Goal: Transaction & Acquisition: Obtain resource

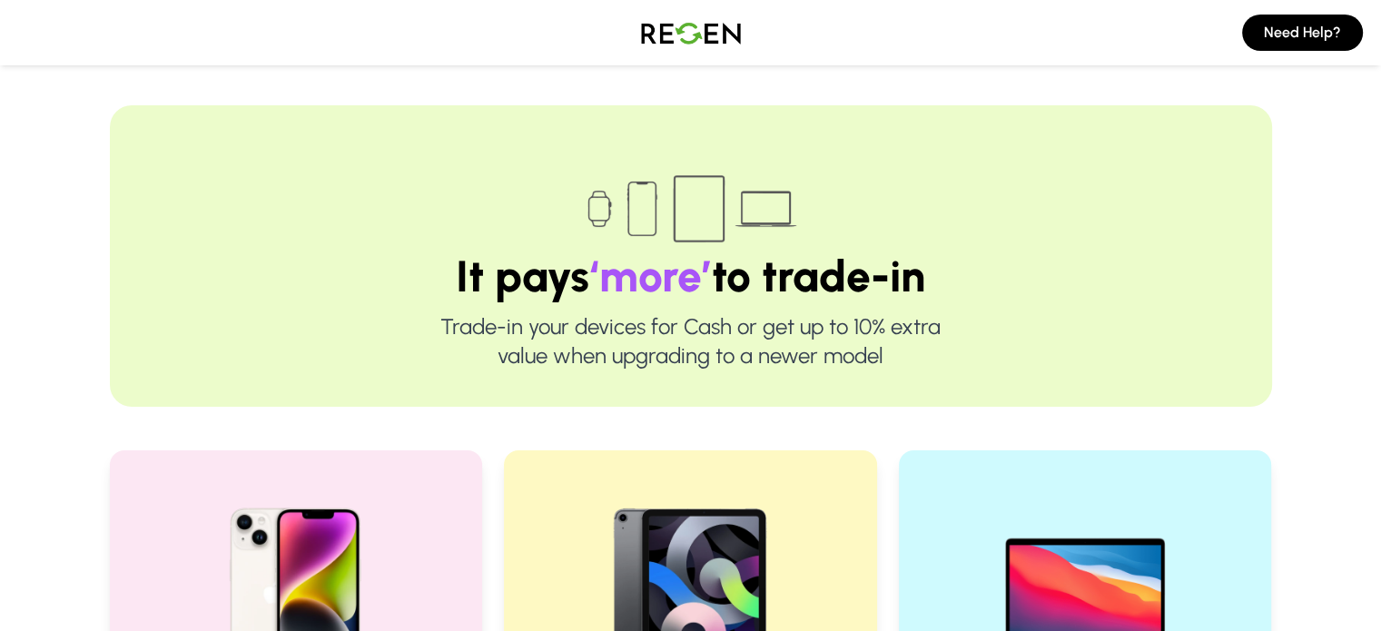
click at [122, 57] on div "Need Help?" at bounding box center [690, 32] width 1381 height 65
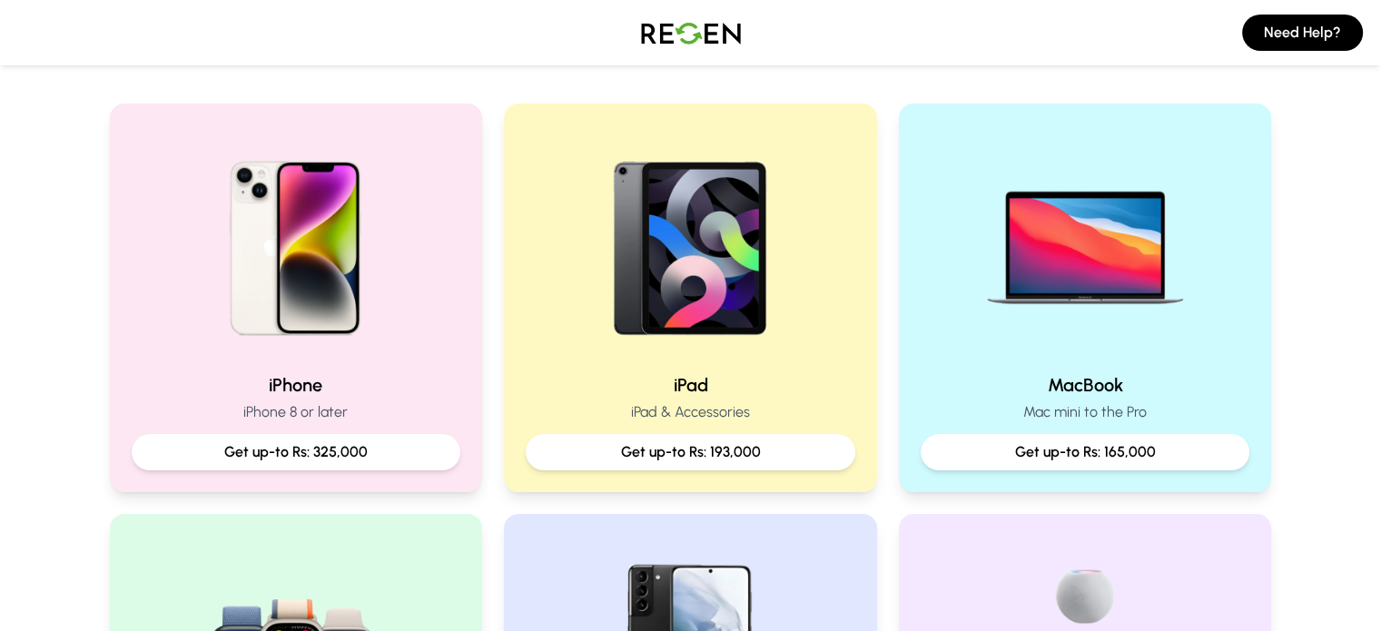
scroll to position [352, 0]
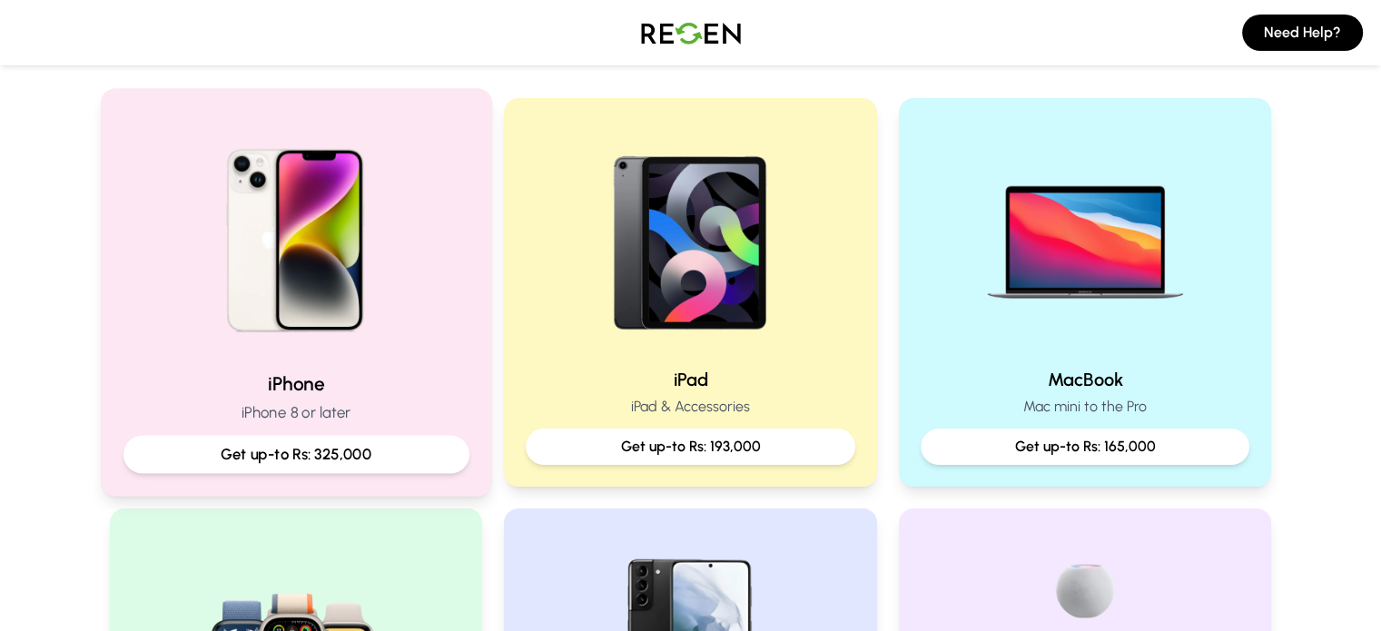
click at [310, 464] on p "Get up-to Rs: 325,000" at bounding box center [295, 454] width 315 height 23
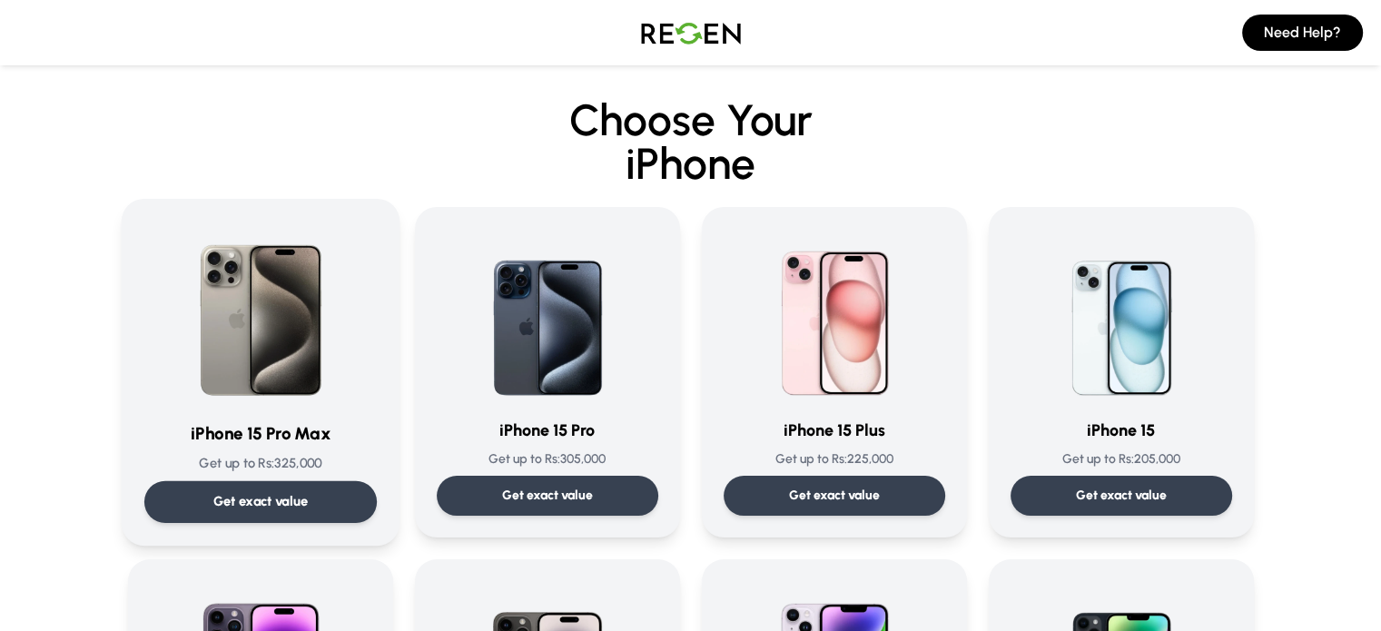
click at [293, 472] on p "Get up to Rs: 325,000" at bounding box center [259, 463] width 232 height 19
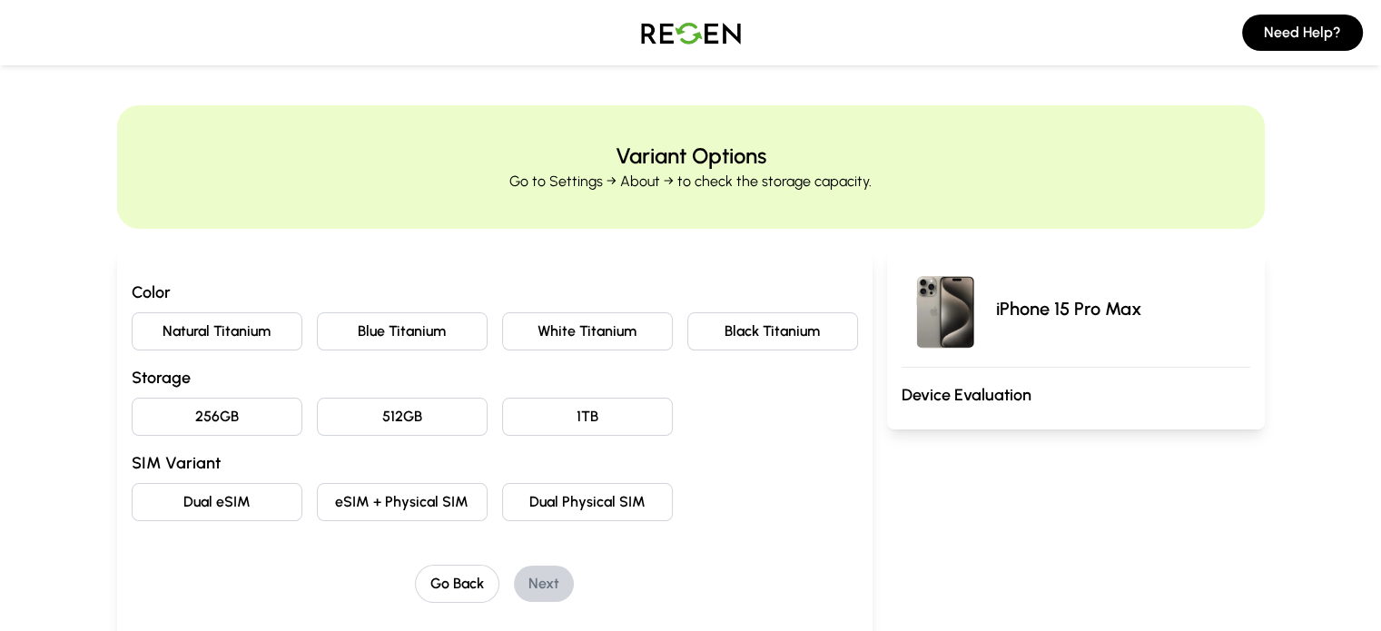
click at [168, 319] on button "Natural Titanium" at bounding box center [217, 331] width 171 height 38
click at [196, 406] on button "256GB" at bounding box center [217, 417] width 171 height 38
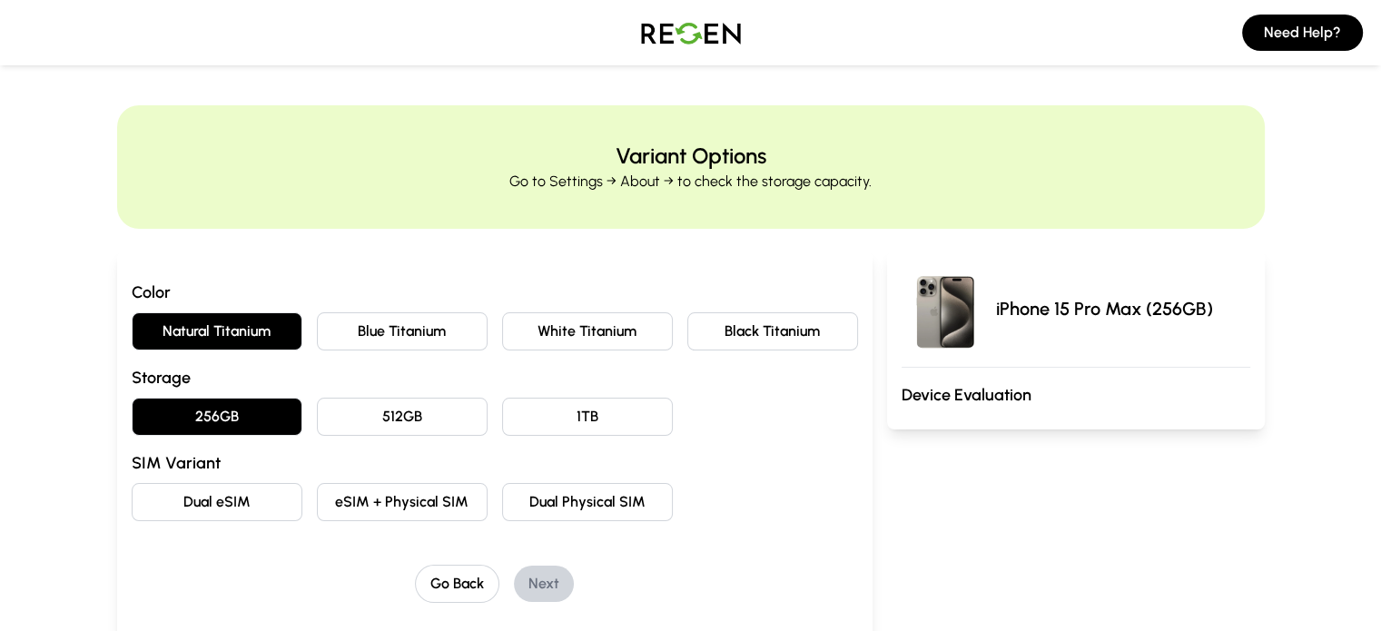
click at [1139, 477] on div "iPhone 15 Pro Max (256GB) Device Evaluation" at bounding box center [1076, 467] width 378 height 432
click at [375, 495] on button "eSIM + Physical SIM" at bounding box center [402, 502] width 171 height 38
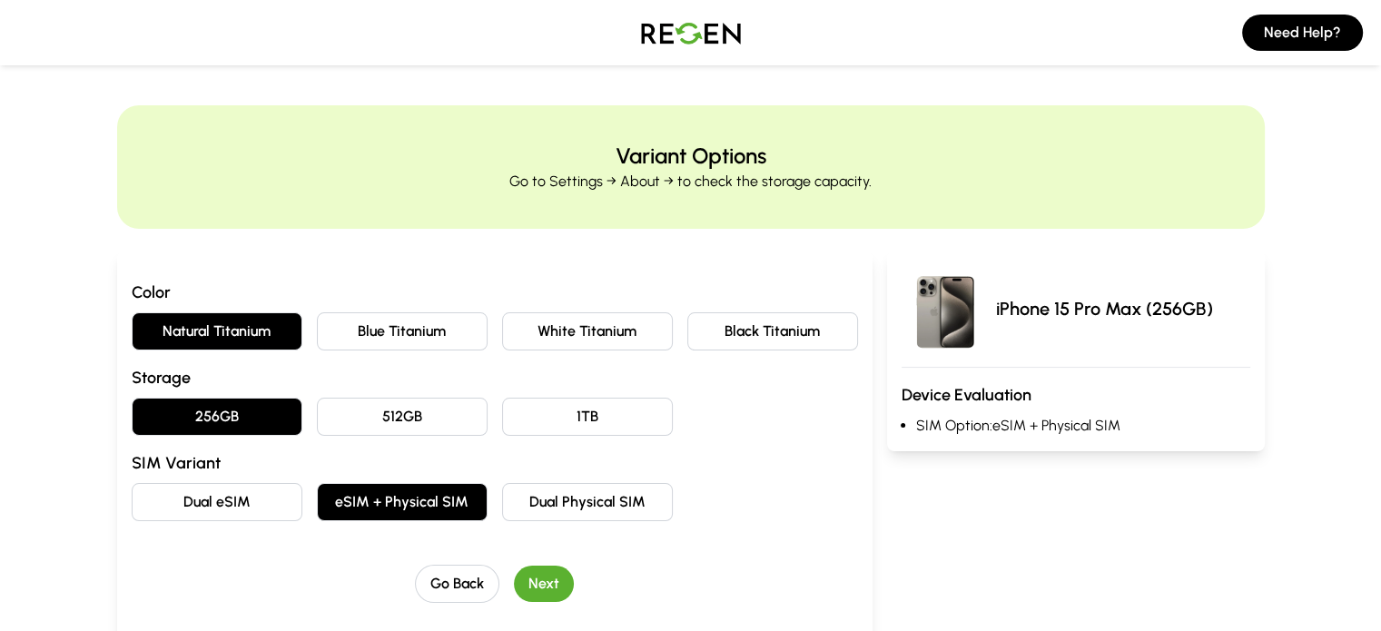
click at [514, 579] on button "Next" at bounding box center [544, 584] width 60 height 36
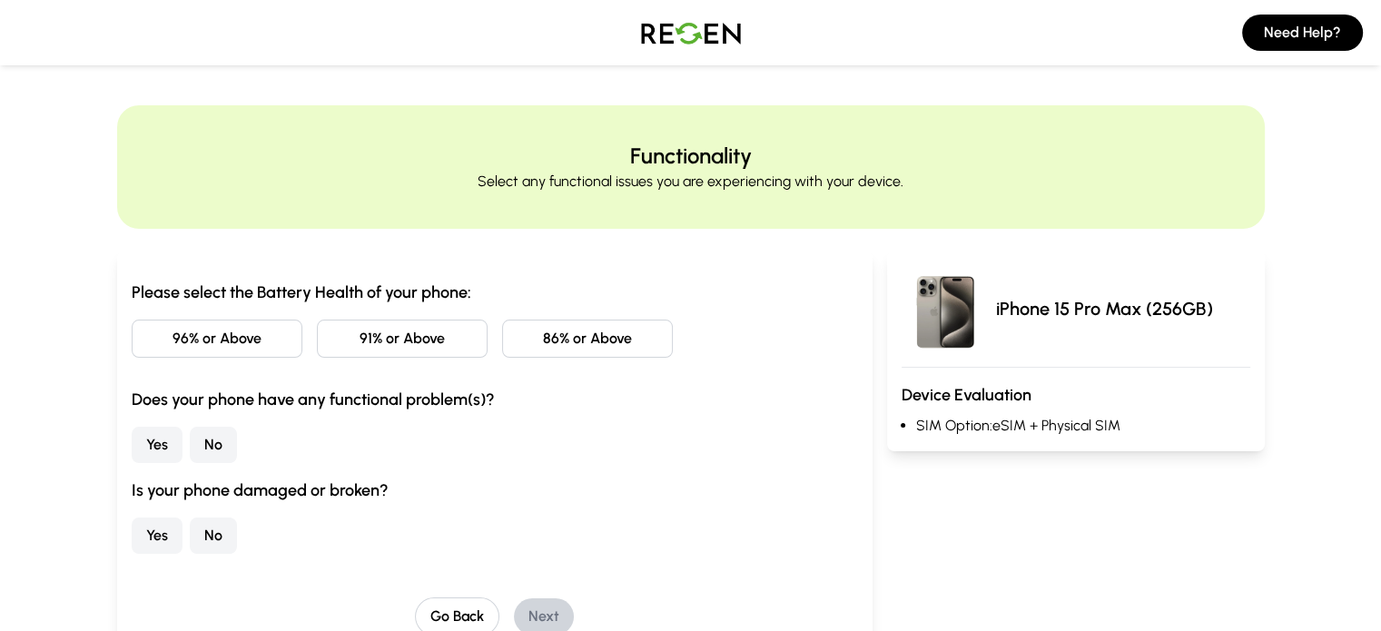
click at [542, 350] on button "86% or Above" at bounding box center [587, 339] width 171 height 38
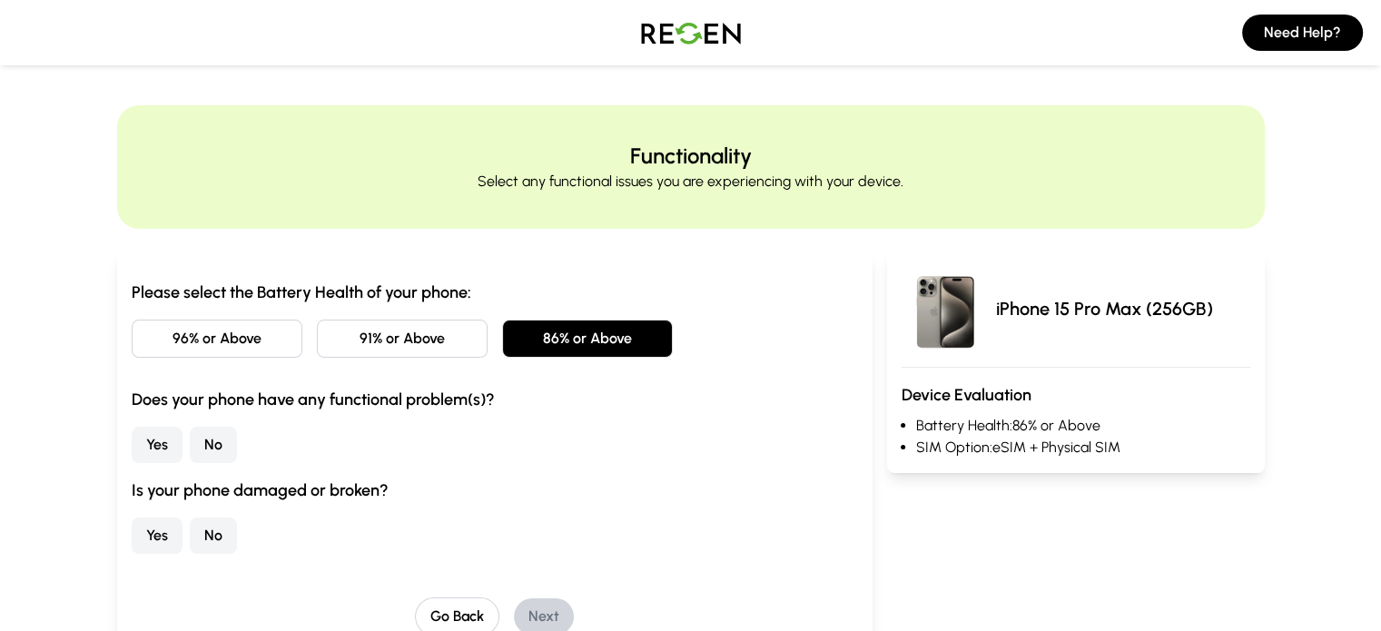
click at [190, 442] on button "No" at bounding box center [213, 445] width 47 height 36
click at [190, 538] on button "No" at bounding box center [213, 536] width 47 height 36
click at [514, 608] on button "Next" at bounding box center [544, 616] width 60 height 36
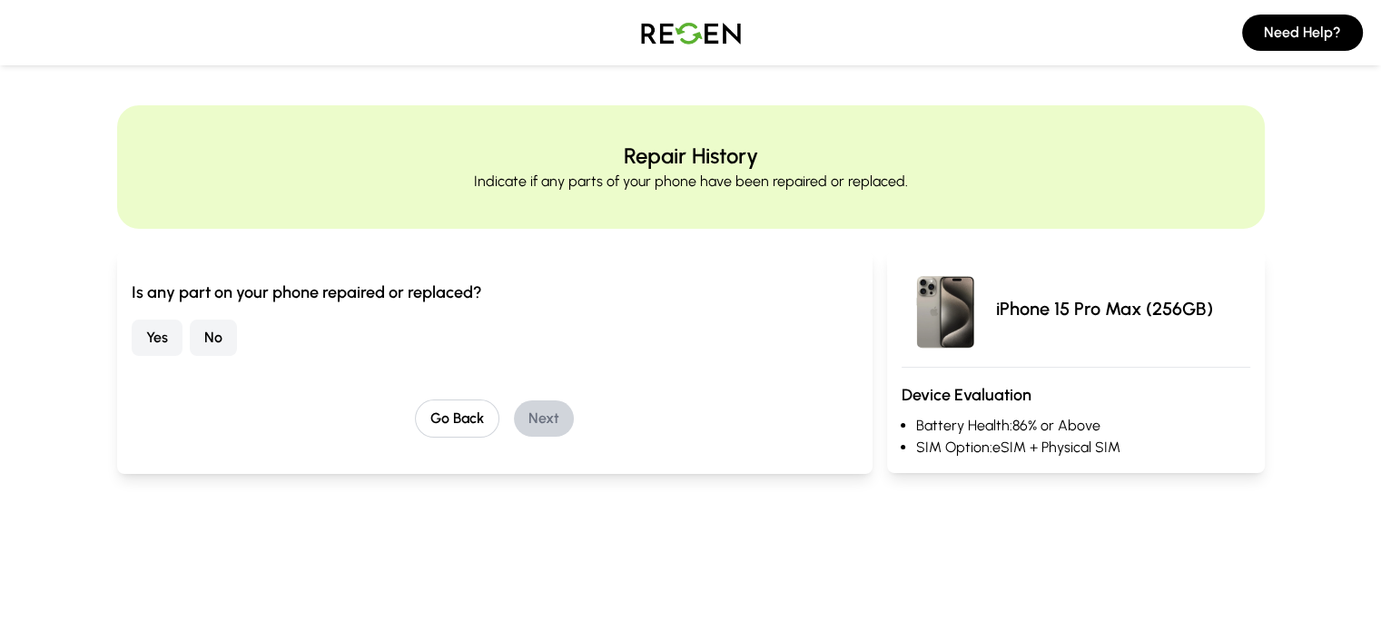
click at [190, 350] on button "No" at bounding box center [213, 338] width 47 height 36
click at [514, 424] on button "Next" at bounding box center [544, 418] width 60 height 36
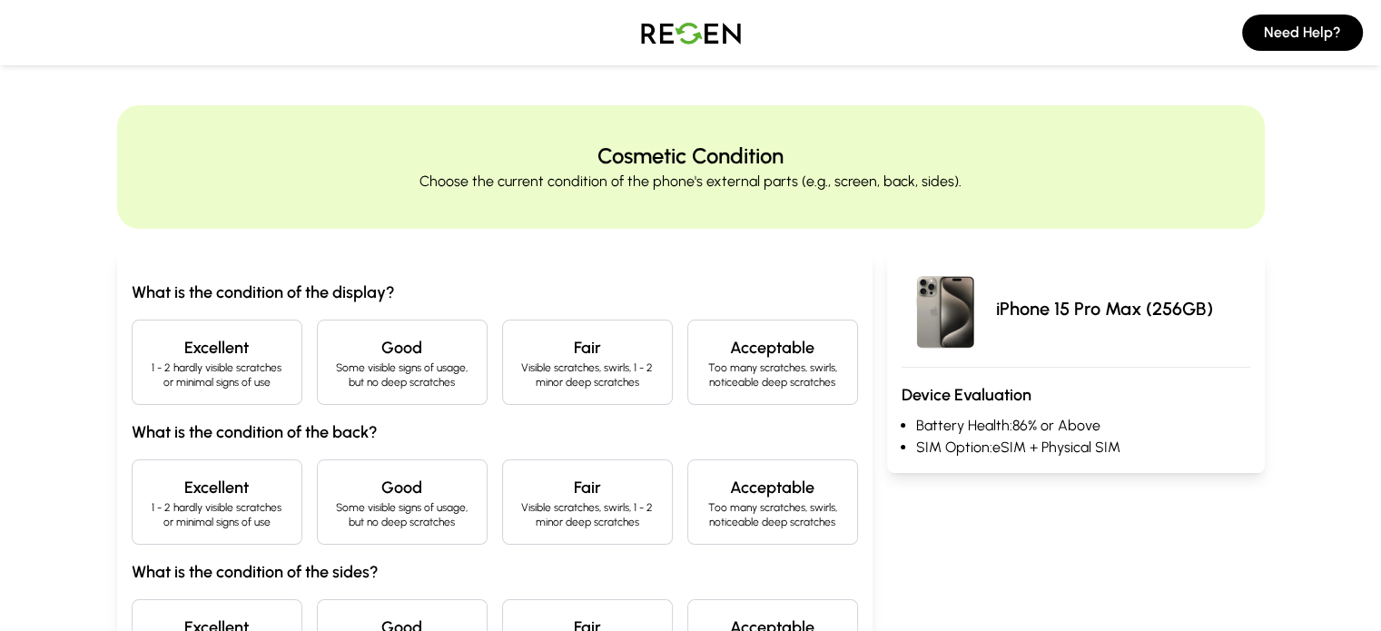
click at [147, 360] on p "1 - 2 hardly visible scratches or minimal signs of use" at bounding box center [217, 374] width 140 height 29
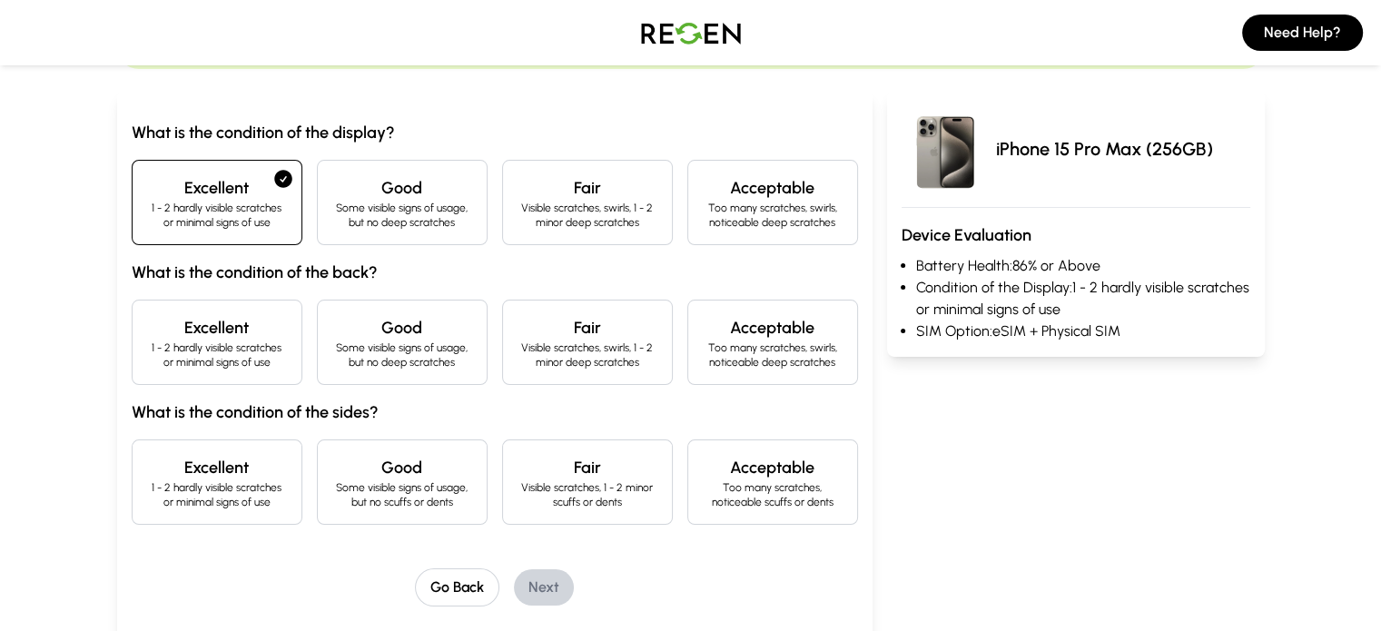
scroll to position [162, 0]
click at [147, 350] on p "1 - 2 hardly visible scratches or minimal signs of use" at bounding box center [217, 353] width 140 height 29
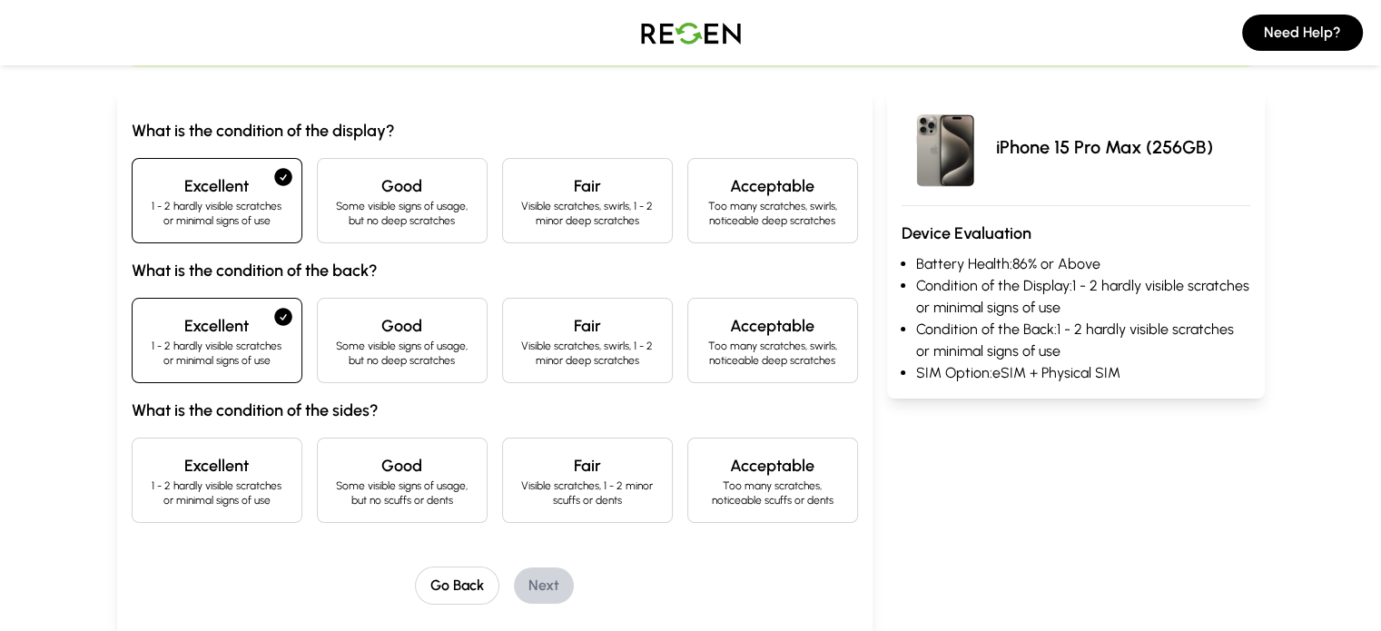
click at [155, 464] on h4 "Excellent" at bounding box center [217, 465] width 140 height 25
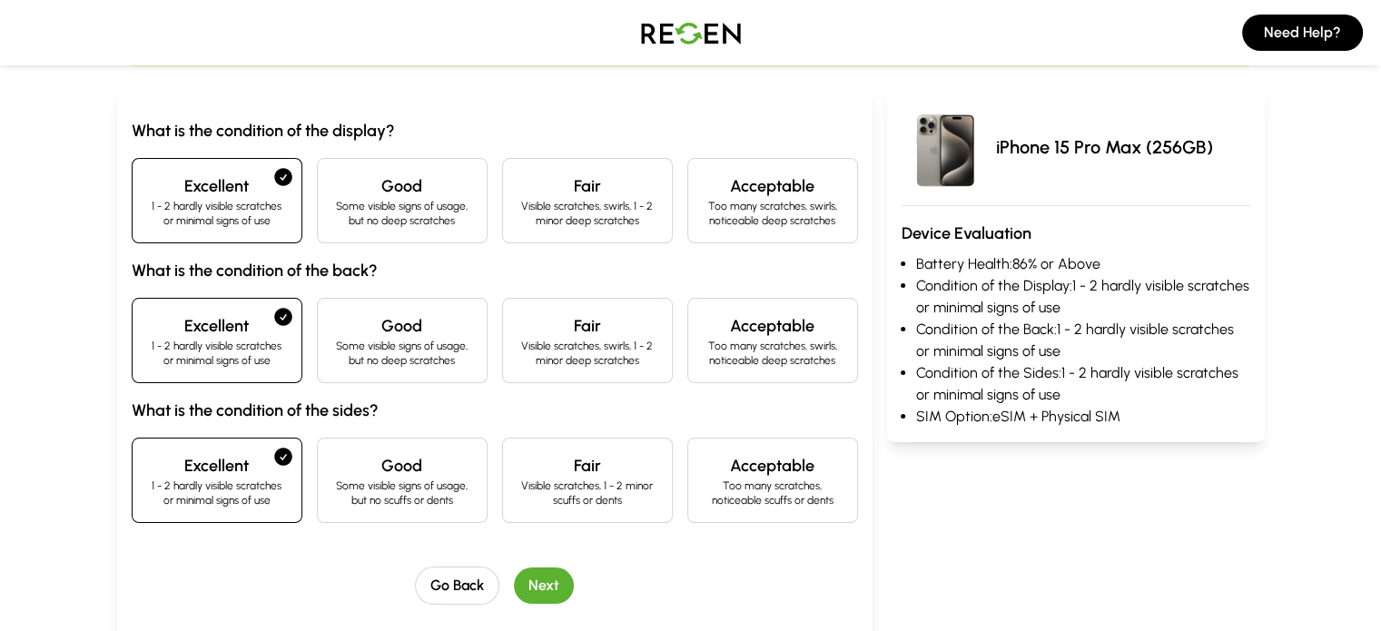
click at [514, 573] on button "Next" at bounding box center [544, 585] width 60 height 36
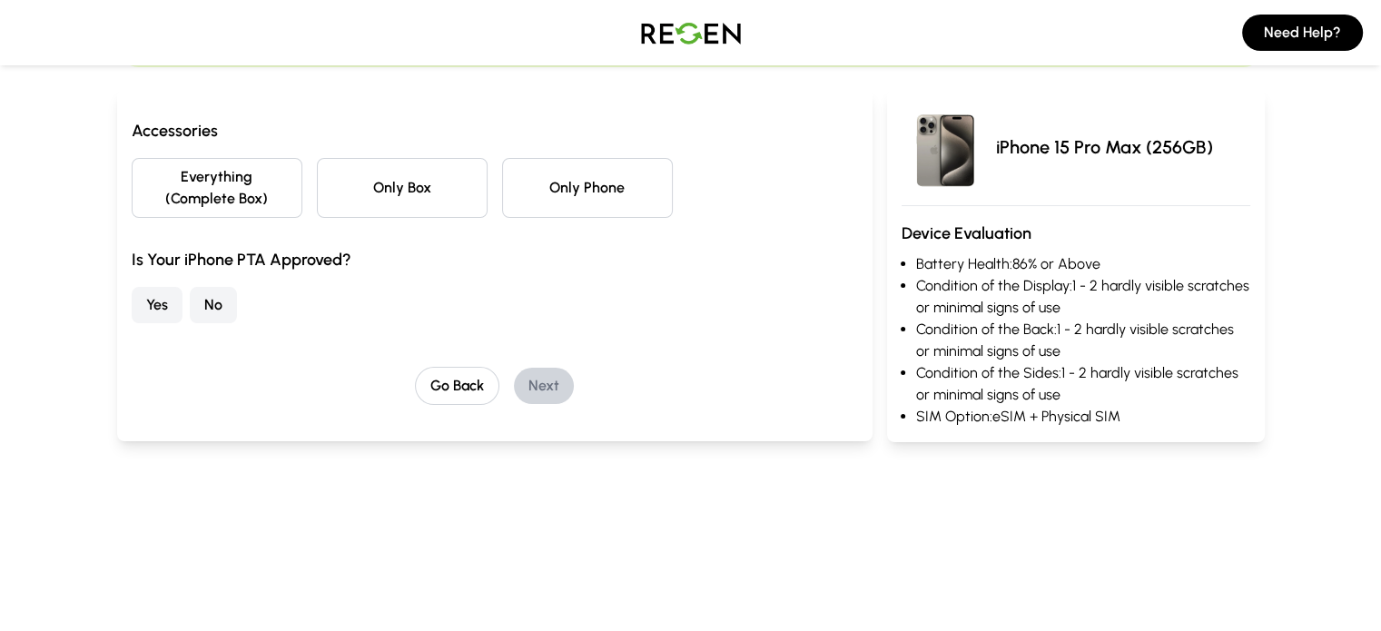
click at [117, 427] on div "Accessories Everything (Complete Box) Only Box Only Phone Is Your iPhone PTA Ap…" at bounding box center [494, 287] width 755 height 396
click at [190, 290] on button "No" at bounding box center [213, 305] width 47 height 36
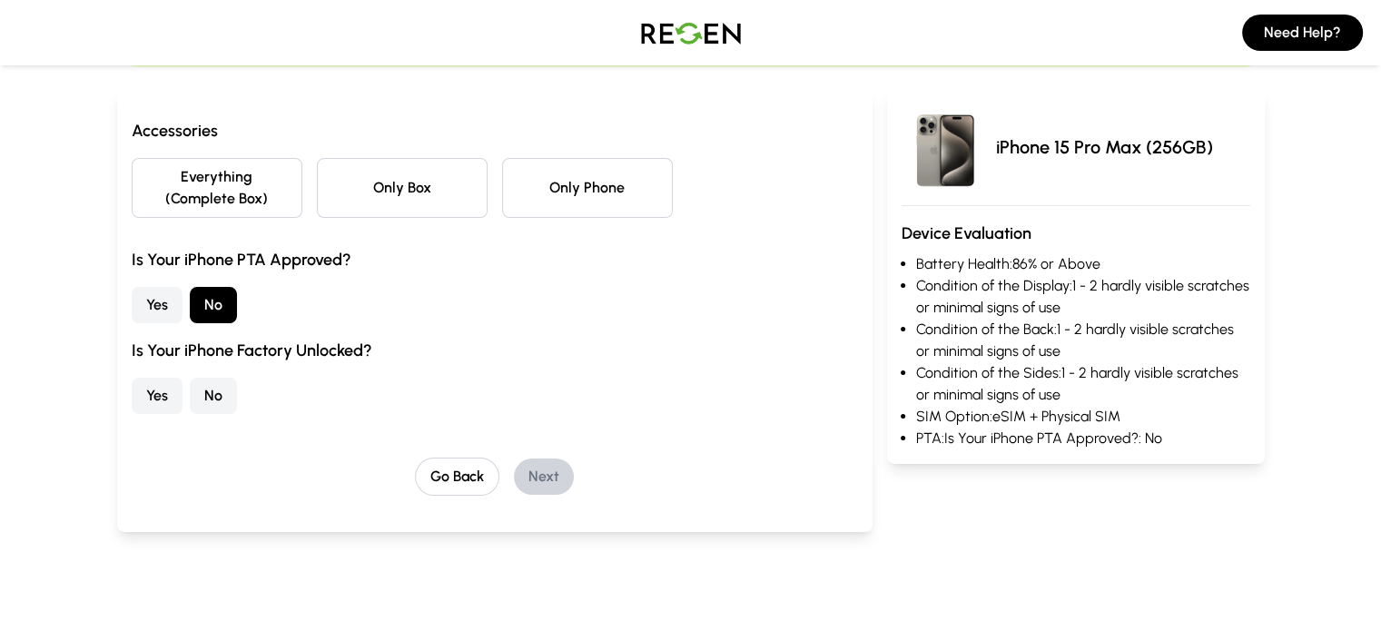
click at [132, 383] on button "Yes" at bounding box center [157, 396] width 51 height 36
click at [376, 173] on button "Only Box" at bounding box center [402, 188] width 171 height 60
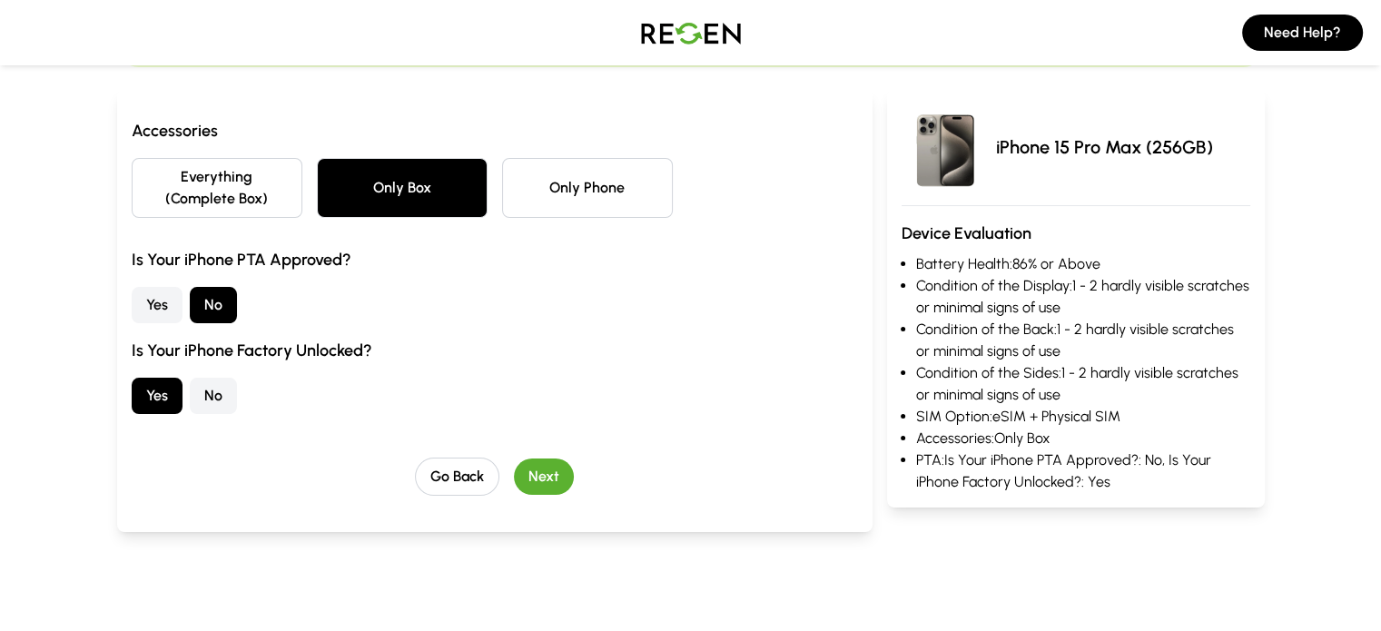
click at [117, 508] on div "Accessories Everything (Complete Box) Only Box Only Phone Is Your iPhone PTA Ap…" at bounding box center [494, 310] width 755 height 443
click at [514, 459] on button "Next" at bounding box center [544, 477] width 60 height 36
